Goal: Find contact information: Find contact information

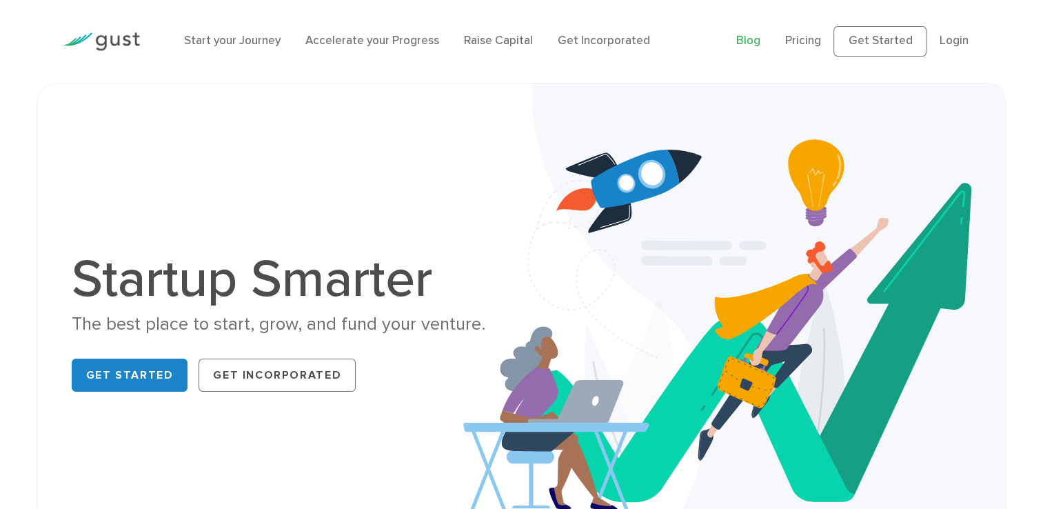
click at [753, 44] on link "Blog" at bounding box center [749, 41] width 24 height 14
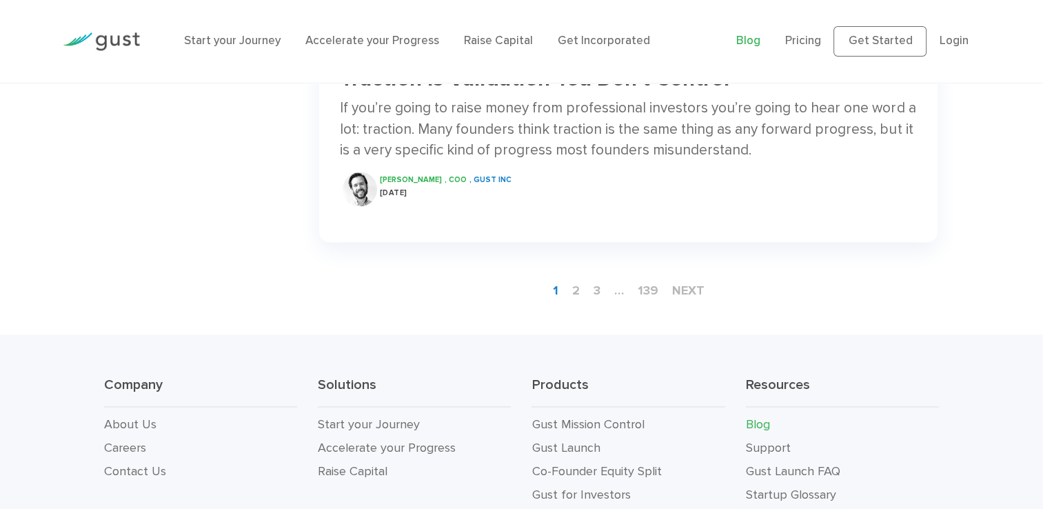
scroll to position [2178, 0]
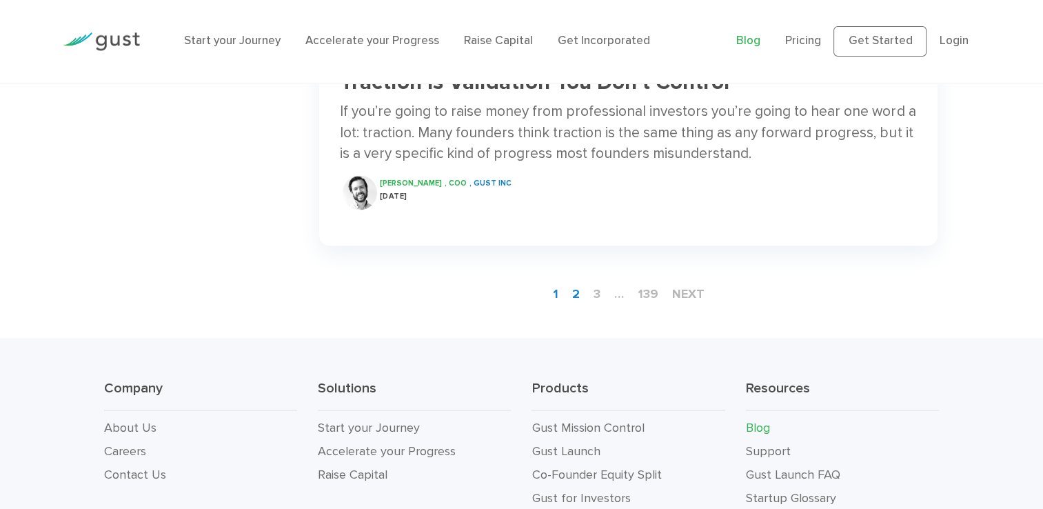
click at [570, 281] on link "2" at bounding box center [576, 294] width 19 height 26
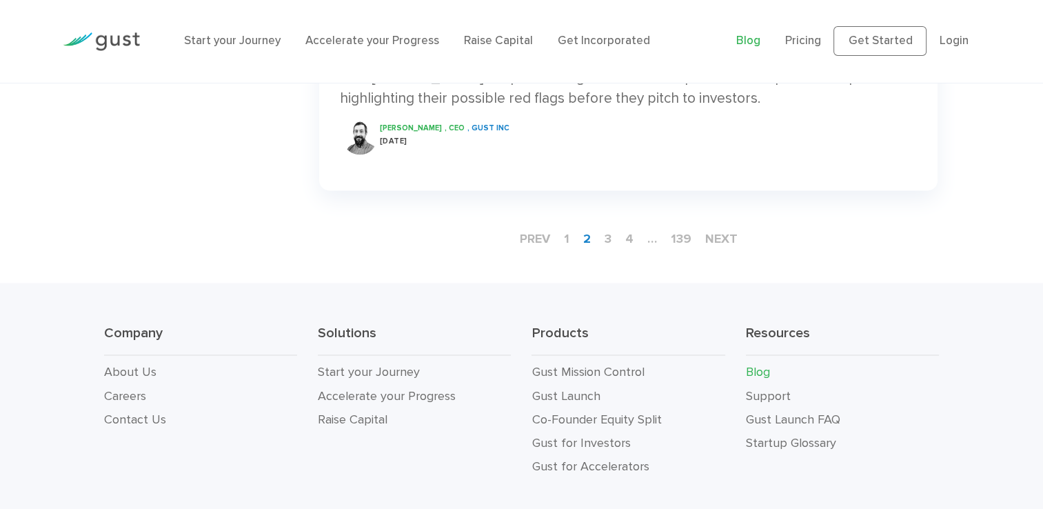
scroll to position [2281, 0]
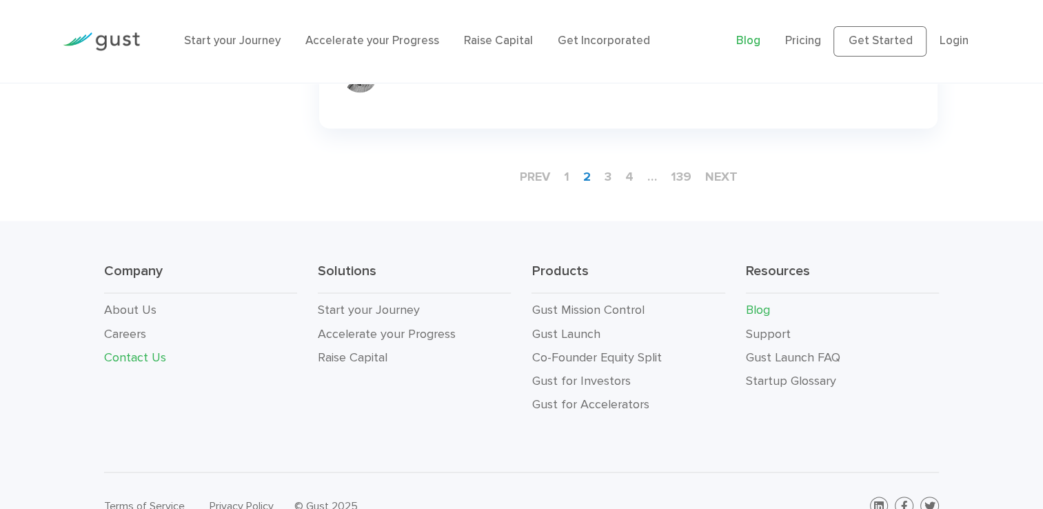
click at [131, 360] on link "Contact Us" at bounding box center [135, 357] width 62 height 14
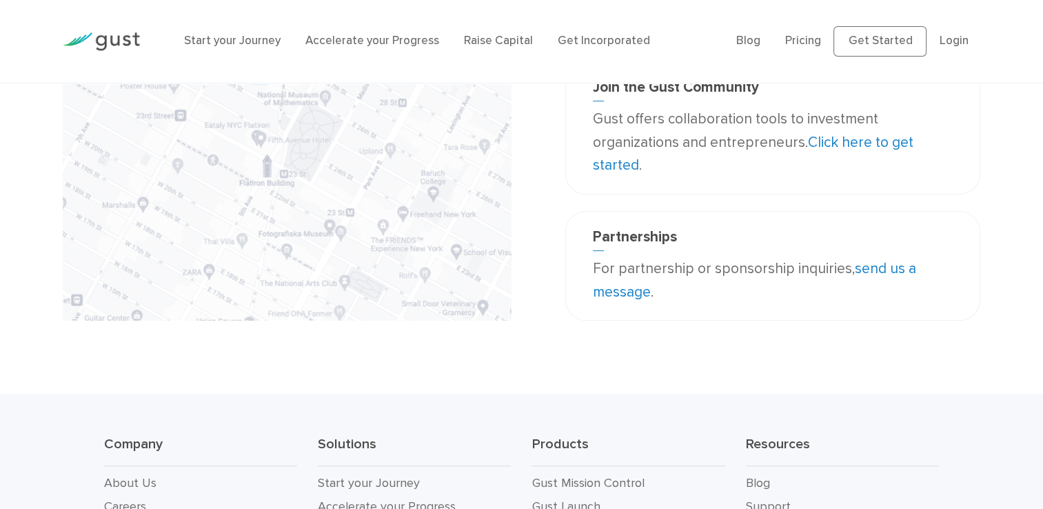
scroll to position [370, 0]
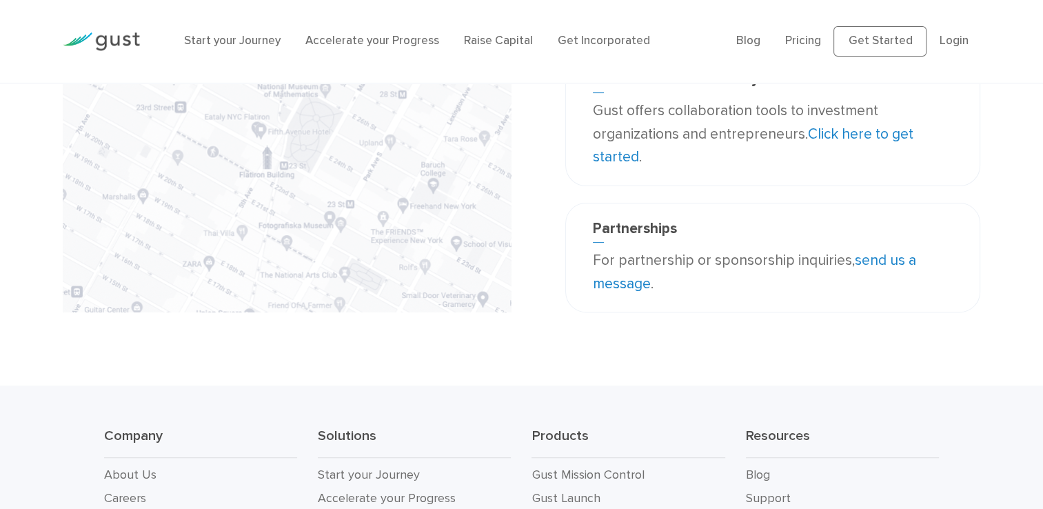
click at [861, 135] on link "Click here to get started" at bounding box center [753, 146] width 321 height 41
